Goal: Browse casually

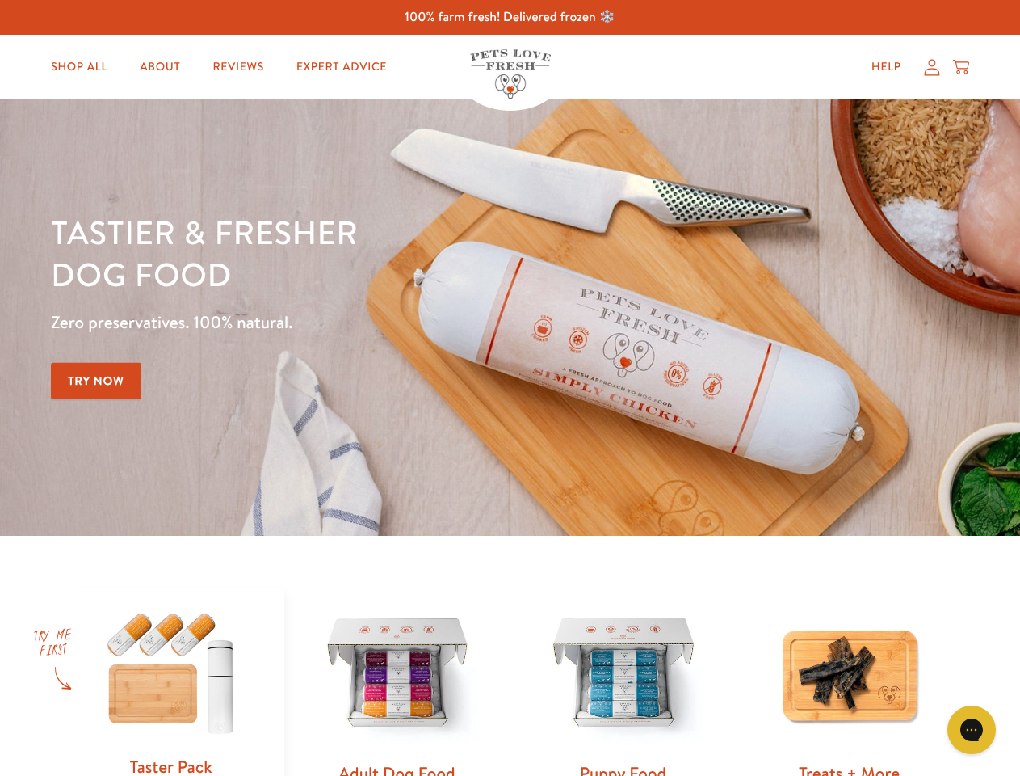
click at [510, 388] on div "Tastier & fresher dog food Zero preservatives. 100% natural. Try Now" at bounding box center [357, 317] width 612 height 213
click at [972, 730] on icon "Gorgias live chat" at bounding box center [971, 728] width 15 height 15
